Goal: Task Accomplishment & Management: Manage account settings

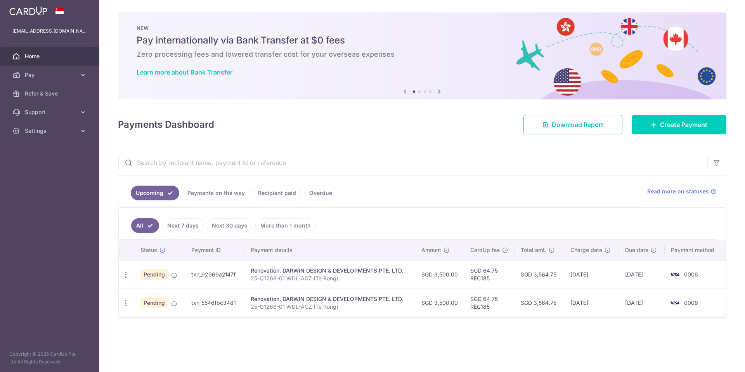
click at [216, 192] on link "Payments on the way" at bounding box center [216, 193] width 68 height 15
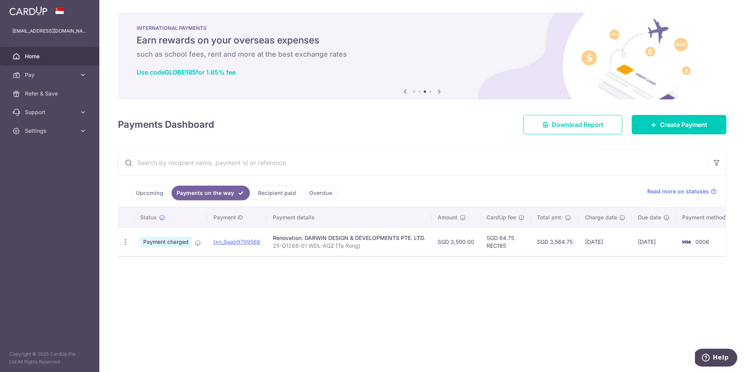
click at [140, 192] on link "Upcoming" at bounding box center [150, 193] width 38 height 15
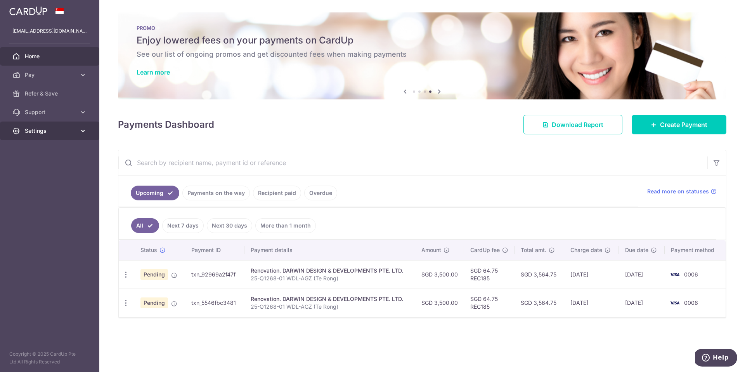
click at [26, 127] on span "Settings" at bounding box center [50, 131] width 51 height 8
click at [45, 173] on link "Logout" at bounding box center [49, 168] width 99 height 19
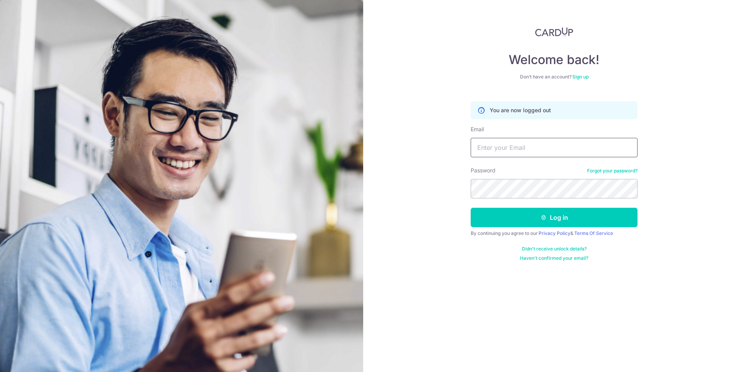
click at [538, 154] on input "Email" at bounding box center [554, 147] width 167 height 19
type input "[EMAIL_ADDRESS][DOMAIN_NAME]"
click at [574, 220] on button "Log in" at bounding box center [554, 217] width 167 height 19
